Goal: Task Accomplishment & Management: Manage account settings

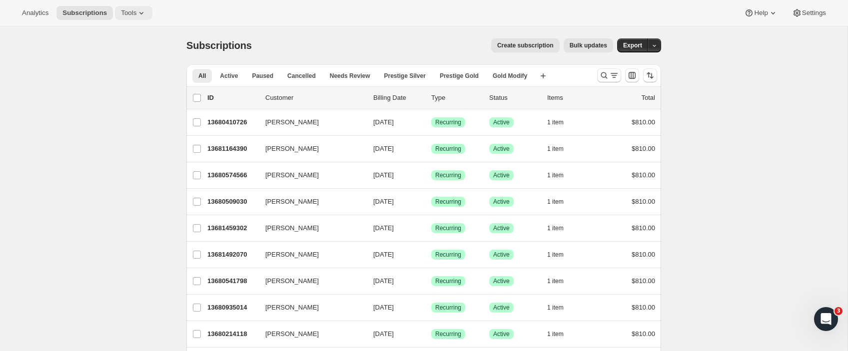
click at [128, 14] on span "Tools" at bounding box center [128, 13] width 15 height 8
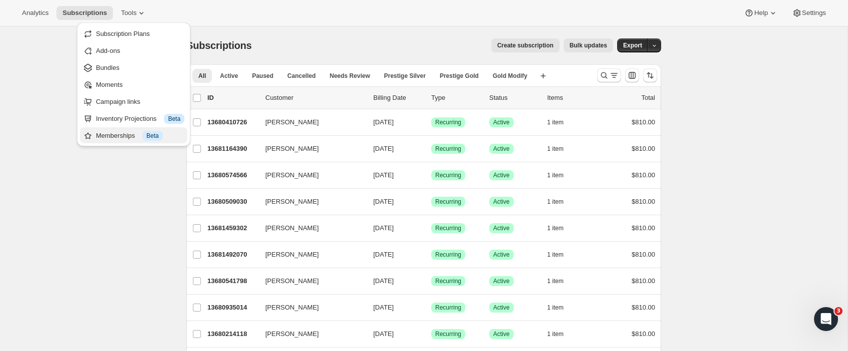
click at [131, 133] on div "Memberships Info Beta" at bounding box center [140, 136] width 88 height 10
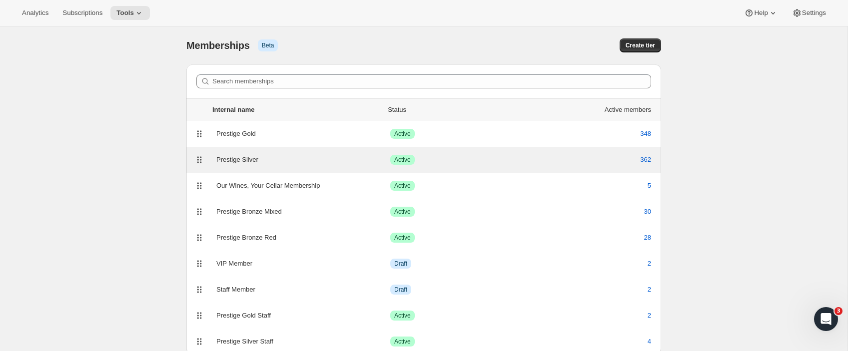
scroll to position [4, 0]
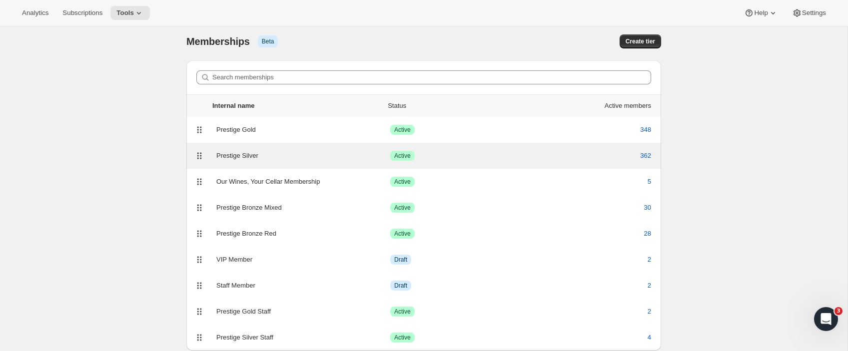
click at [244, 161] on div "Prestige Silver Success Active 362" at bounding box center [423, 156] width 463 height 14
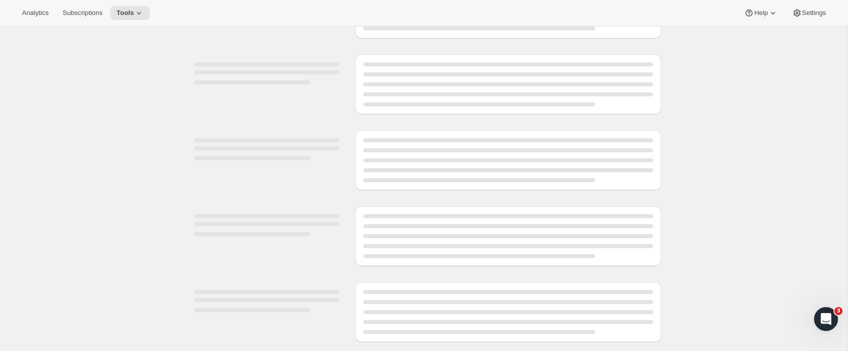
select select "products"
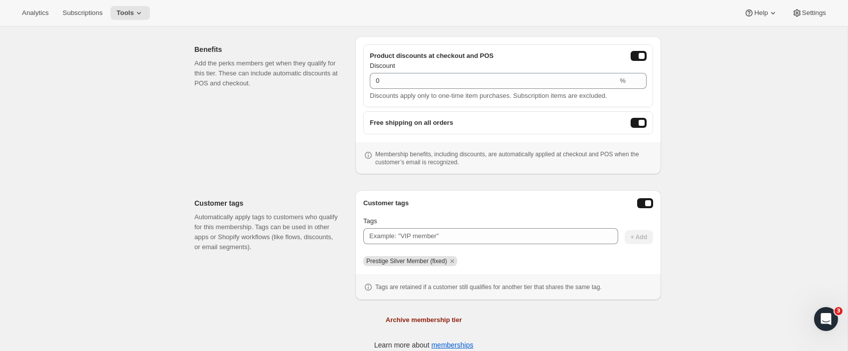
scroll to position [308, 0]
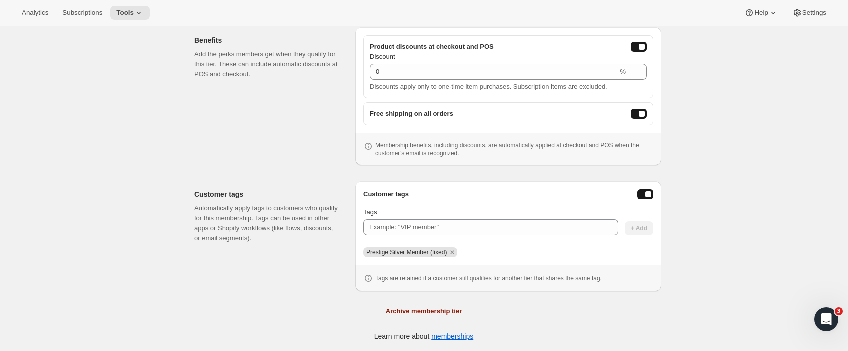
drag, startPoint x: 453, startPoint y: 253, endPoint x: 381, endPoint y: 253, distance: 71.5
click at [382, 253] on span "Prestige Silver Member (fixed)" at bounding box center [410, 252] width 94 height 10
click at [381, 253] on span "Prestige Silver Member (fixed)" at bounding box center [406, 252] width 80 height 7
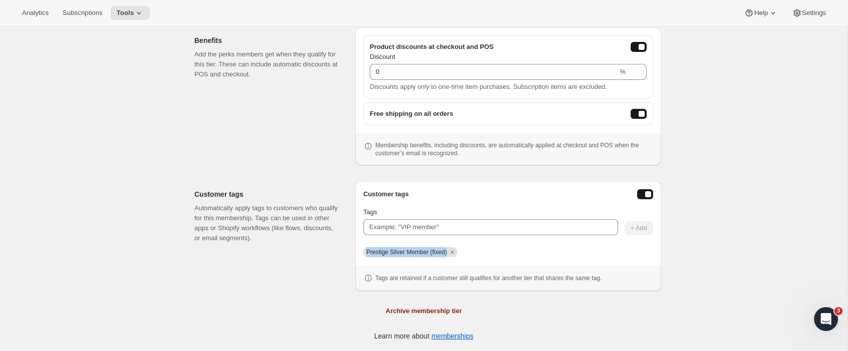
copy div "Prestige Silver Member (fixed)"
click at [262, 172] on div "Customer tags Automatically apply tags to customers who qualify for this member…" at bounding box center [419, 228] width 483 height 126
